Goal: Task Accomplishment & Management: Manage account settings

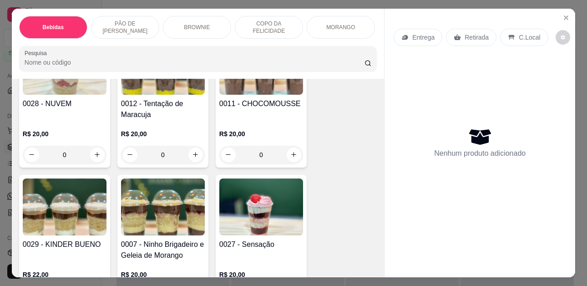
scroll to position [1274, 0]
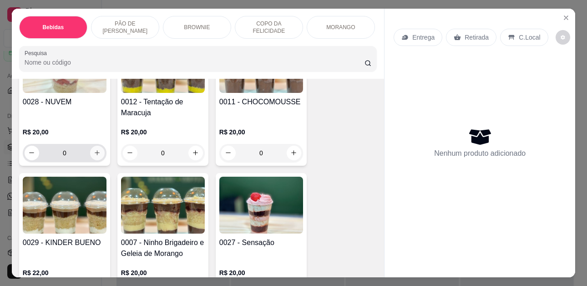
click at [90, 146] on button "increase-product-quantity" at bounding box center [97, 153] width 15 height 15
type input "1"
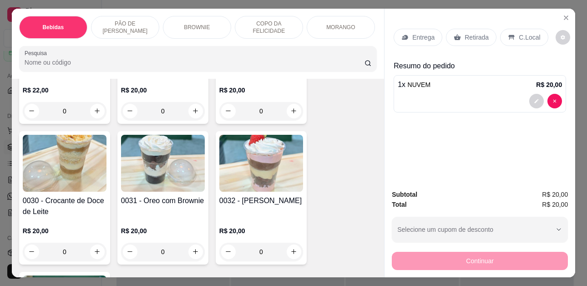
scroll to position [1501, 0]
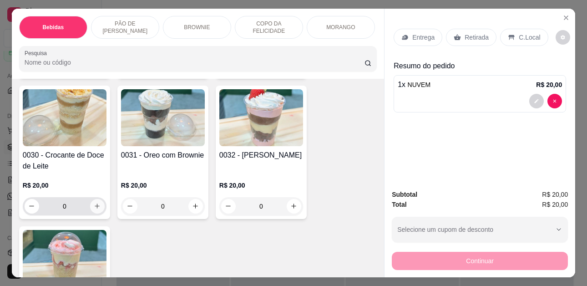
click at [98, 199] on button "increase-product-quantity" at bounding box center [97, 206] width 15 height 15
type input "1"
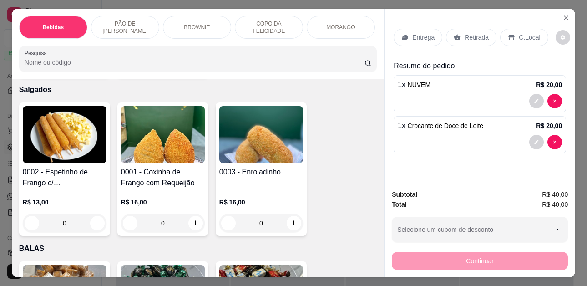
scroll to position [2093, 0]
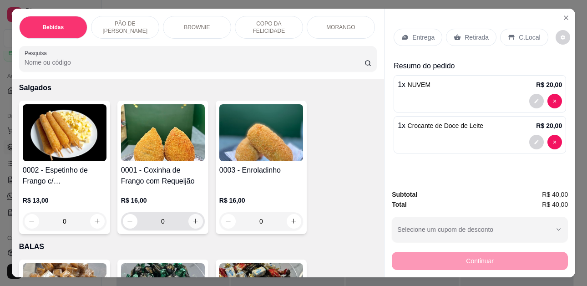
click at [193, 217] on icon "increase-product-quantity" at bounding box center [195, 220] width 7 height 7
type input "1"
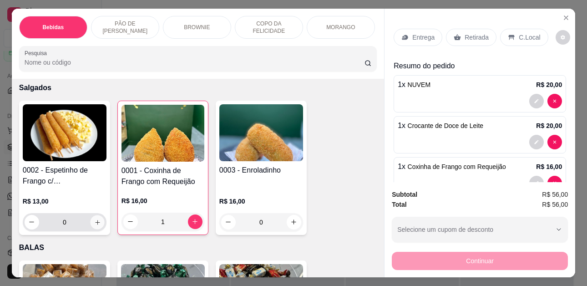
click at [95, 219] on icon "increase-product-quantity" at bounding box center [97, 222] width 7 height 7
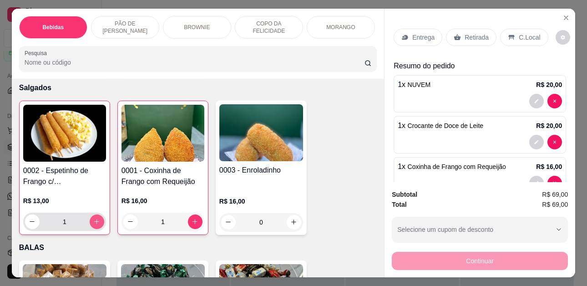
click at [93, 214] on button "increase-product-quantity" at bounding box center [97, 221] width 15 height 15
click at [91, 214] on button "increase-product-quantity" at bounding box center [97, 221] width 14 height 14
type input "3"
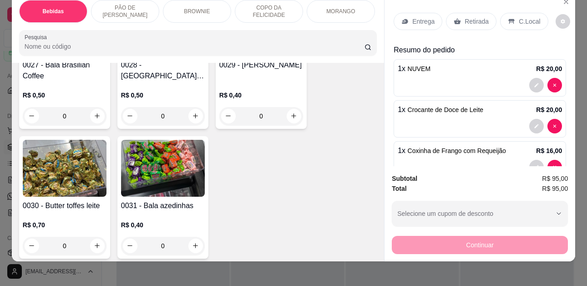
scroll to position [24, 0]
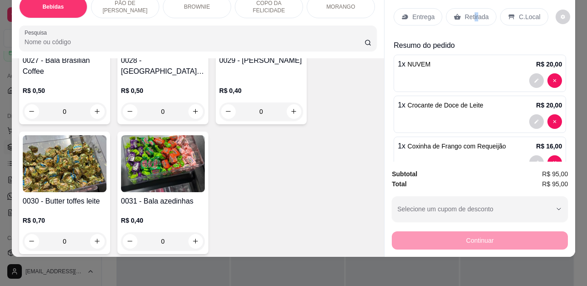
click at [469, 13] on p "Retirada" at bounding box center [476, 16] width 24 height 9
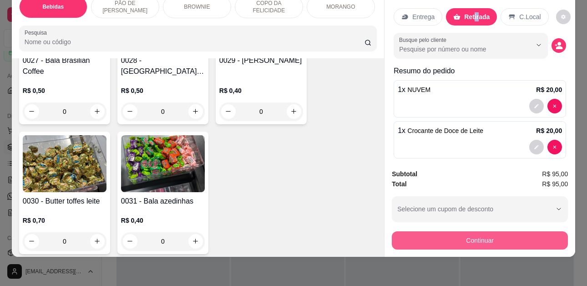
click at [493, 231] on button "Continuar" at bounding box center [480, 240] width 176 height 18
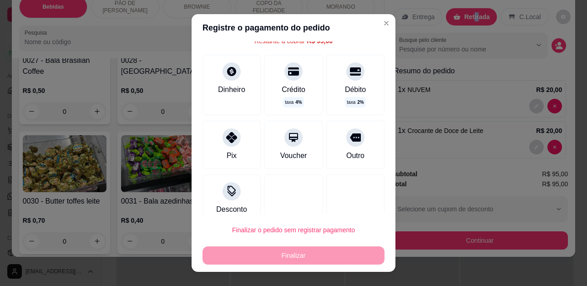
scroll to position [54, 0]
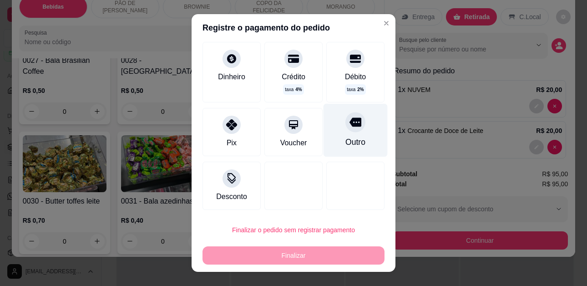
click at [334, 134] on div "Outro" at bounding box center [355, 130] width 64 height 53
type input "R$ 0,00"
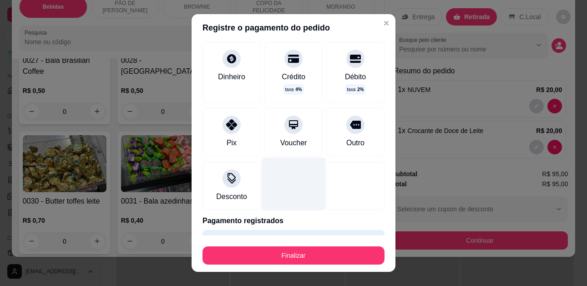
scroll to position [70, 0]
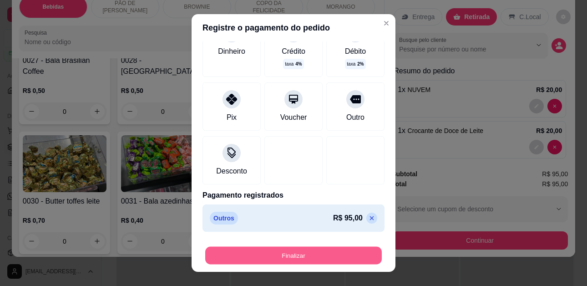
click at [286, 248] on button "Finalizar" at bounding box center [293, 255] width 176 height 18
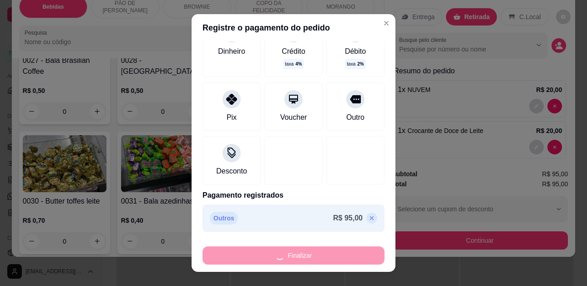
type input "0"
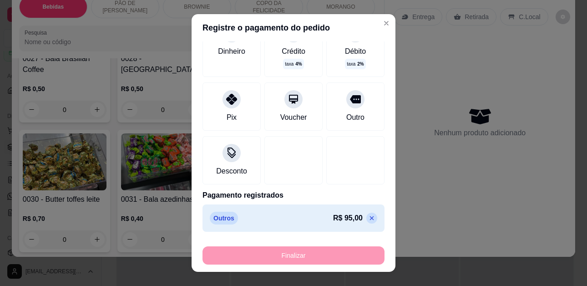
type input "-R$ 95,00"
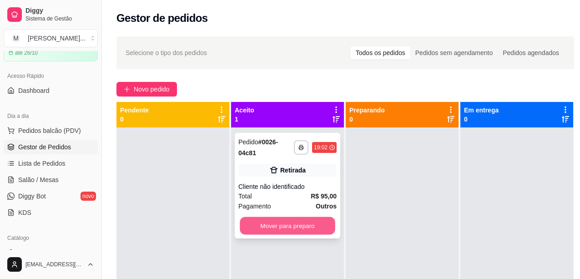
click at [313, 226] on button "Mover para preparo" at bounding box center [288, 226] width 96 height 18
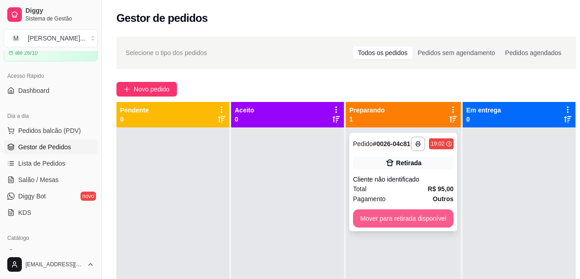
click at [433, 216] on button "Mover para retirada disponível" at bounding box center [403, 218] width 101 height 18
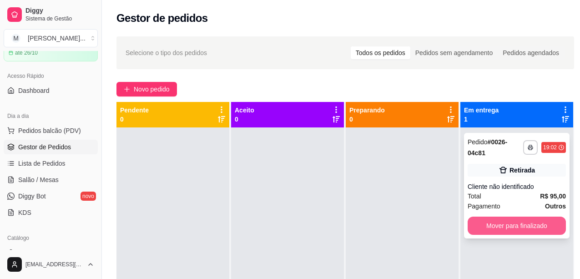
click at [515, 220] on button "Mover para finalizado" at bounding box center [517, 225] width 98 height 18
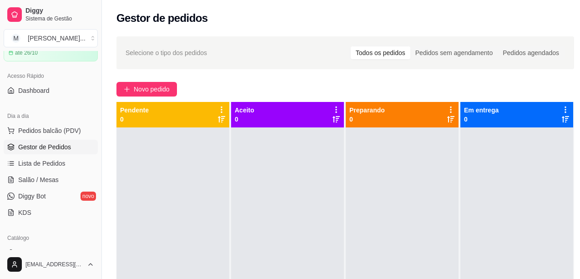
drag, startPoint x: 511, startPoint y: 54, endPoint x: 516, endPoint y: 40, distance: 15.0
click at [510, 54] on div "Pedidos agendados" at bounding box center [531, 52] width 66 height 13
click at [498, 46] on input "Pedidos agendados" at bounding box center [498, 46] width 0 height 0
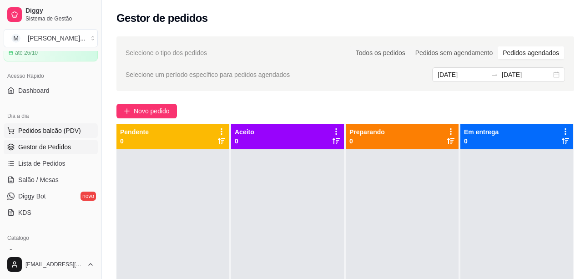
click at [44, 130] on span "Pedidos balcão (PDV)" at bounding box center [49, 130] width 63 height 9
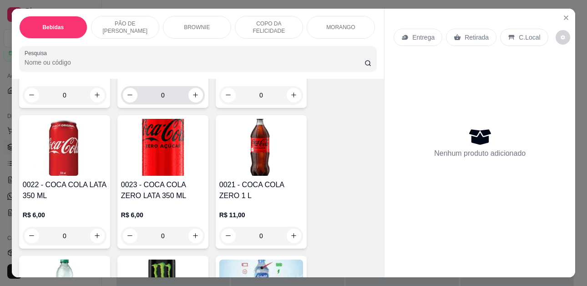
scroll to position [318, 0]
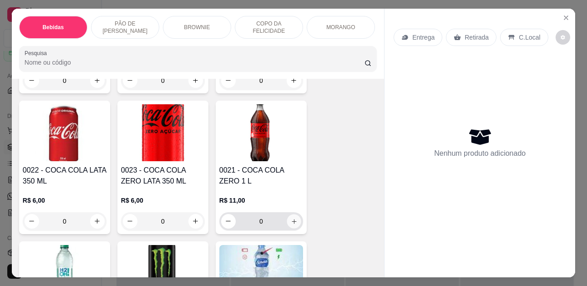
click at [291, 225] on icon "increase-product-quantity" at bounding box center [294, 221] width 7 height 7
type input "1"
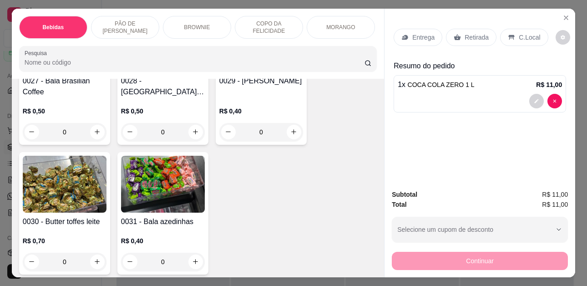
scroll to position [24, 0]
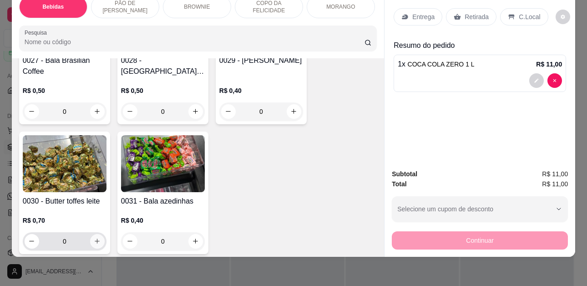
click at [94, 237] on icon "increase-product-quantity" at bounding box center [97, 240] width 7 height 7
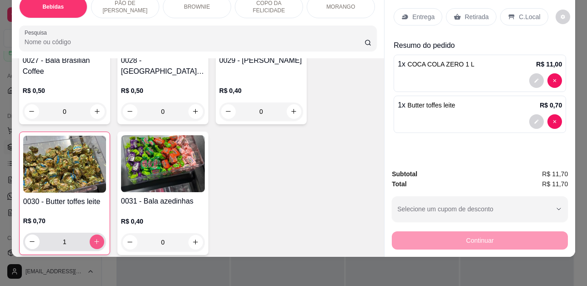
click at [93, 238] on icon "increase-product-quantity" at bounding box center [96, 241] width 7 height 7
click at [94, 238] on icon "increase-product-quantity" at bounding box center [97, 241] width 7 height 7
click at [29, 238] on icon "decrease-product-quantity" at bounding box center [32, 241] width 7 height 7
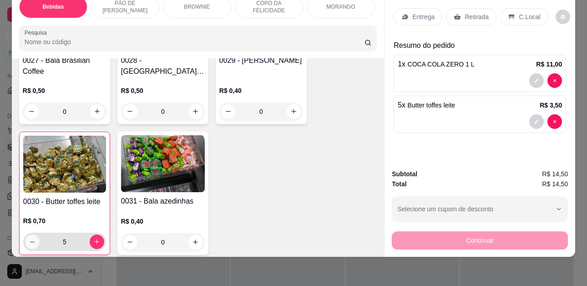
type input "4"
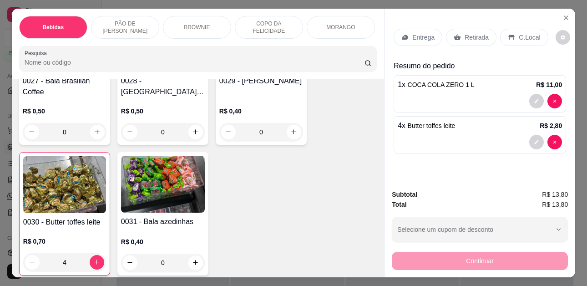
click at [456, 34] on icon at bounding box center [456, 37] width 7 height 7
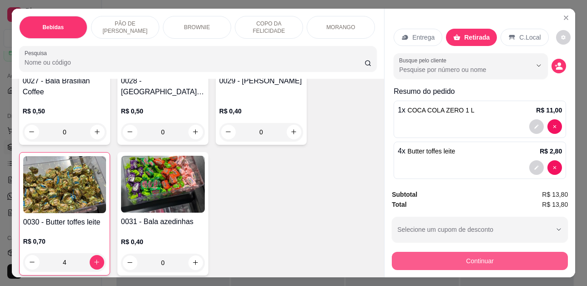
click at [509, 260] on button "Continuar" at bounding box center [480, 261] width 176 height 18
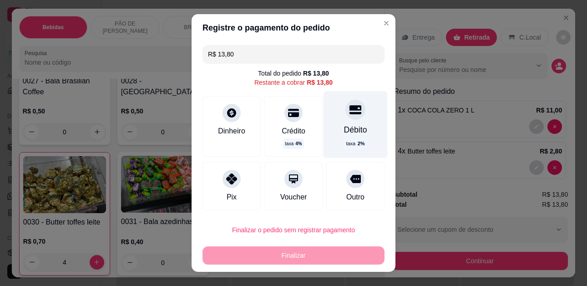
click at [337, 121] on div "Débito taxa 2 %" at bounding box center [355, 124] width 64 height 66
type input "R$ 0,00"
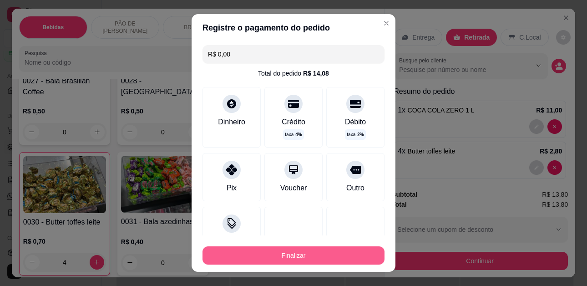
click at [291, 253] on button "Finalizar" at bounding box center [293, 255] width 182 height 18
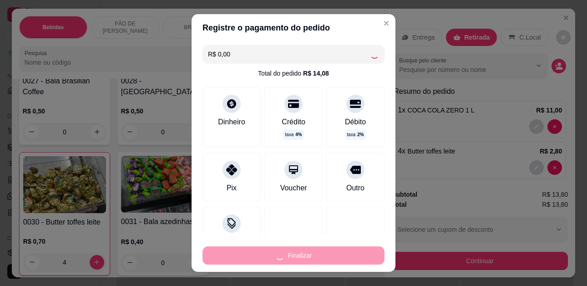
type input "0"
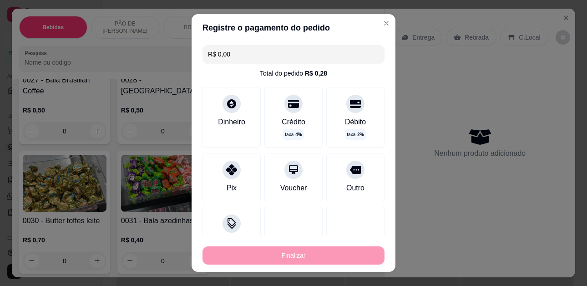
type input "-R$ 13,80"
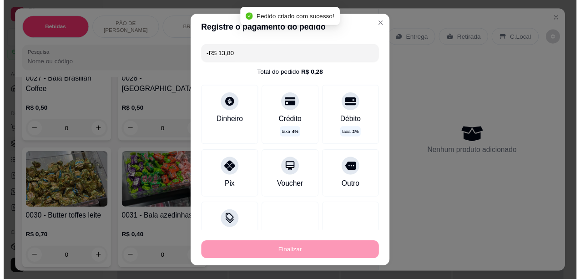
scroll to position [2481, 0]
